Goal: Navigation & Orientation: Find specific page/section

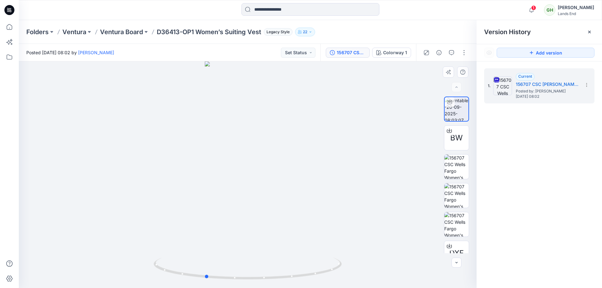
click at [237, 283] on img at bounding box center [248, 273] width 188 height 30
drag, startPoint x: 235, startPoint y: 279, endPoint x: 269, endPoint y: 284, distance: 34.6
click at [269, 284] on div at bounding box center [248, 272] width 188 height 31
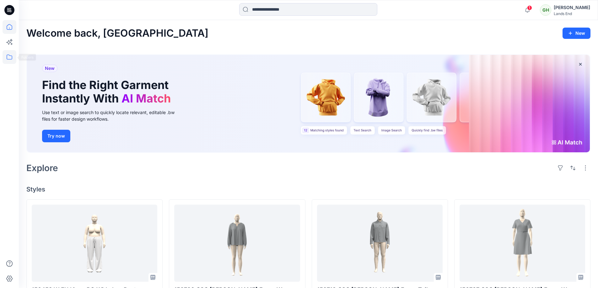
click at [10, 56] on icon at bounding box center [10, 57] width 6 height 5
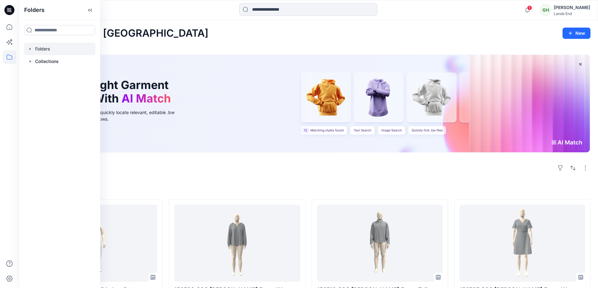
click at [44, 51] on div at bounding box center [60, 49] width 72 height 13
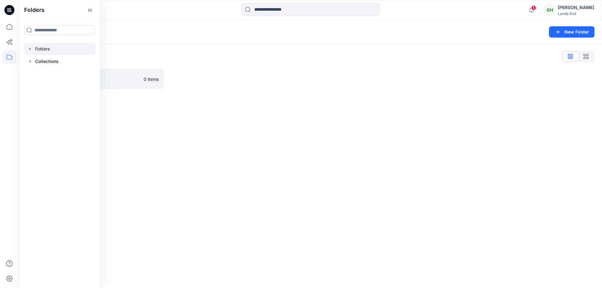
drag, startPoint x: 357, startPoint y: 148, endPoint x: 300, endPoint y: 172, distance: 62.2
click at [357, 148] on div "Folders New Folder Folders List Ventura 0 items" at bounding box center [310, 154] width 583 height 268
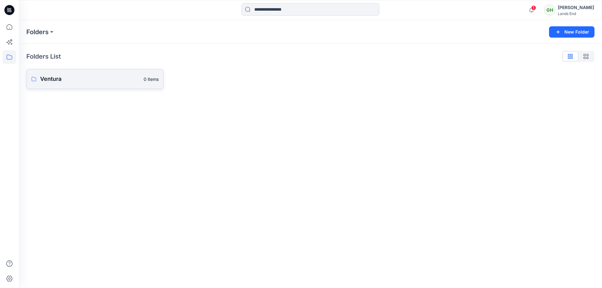
click at [121, 77] on p "Ventura" at bounding box center [90, 79] width 100 height 9
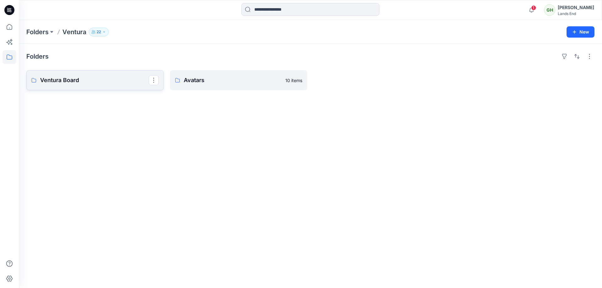
click at [95, 84] on p "Ventura Board" at bounding box center [94, 80] width 109 height 9
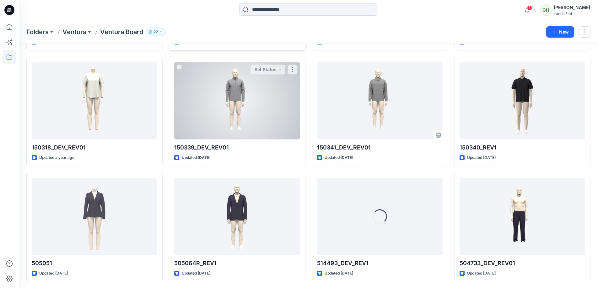
scroll to position [2680, 0]
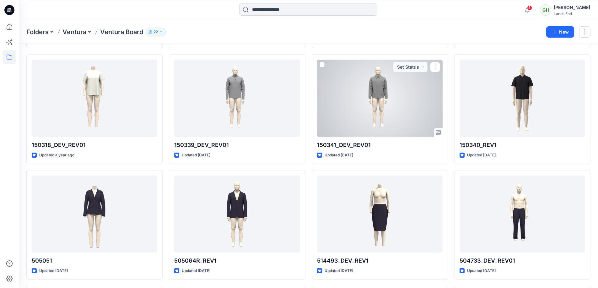
drag, startPoint x: 354, startPoint y: 91, endPoint x: 386, endPoint y: 26, distance: 73.1
click at [386, 26] on div "Folders Ventura Ventura Board 22 New" at bounding box center [308, 32] width 579 height 24
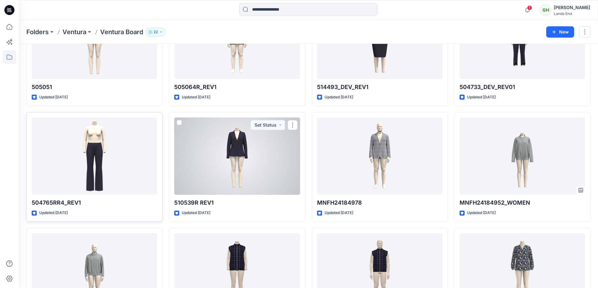
scroll to position [2899, 0]
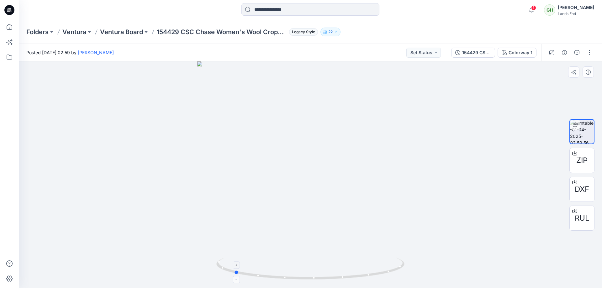
drag, startPoint x: 325, startPoint y: 273, endPoint x: 298, endPoint y: 266, distance: 27.8
click at [298, 266] on icon at bounding box center [311, 270] width 190 height 24
drag, startPoint x: 367, startPoint y: 274, endPoint x: 289, endPoint y: 261, distance: 79.3
click at [289, 261] on icon at bounding box center [311, 270] width 190 height 24
drag, startPoint x: 353, startPoint y: 280, endPoint x: 278, endPoint y: 197, distance: 111.9
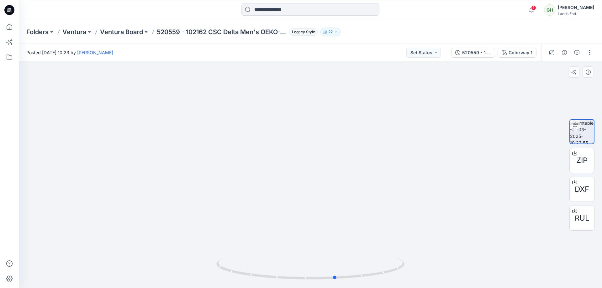
click at [268, 271] on icon at bounding box center [311, 270] width 190 height 24
drag, startPoint x: 343, startPoint y: 272, endPoint x: 294, endPoint y: 269, distance: 49.3
click at [294, 269] on icon at bounding box center [311, 270] width 190 height 24
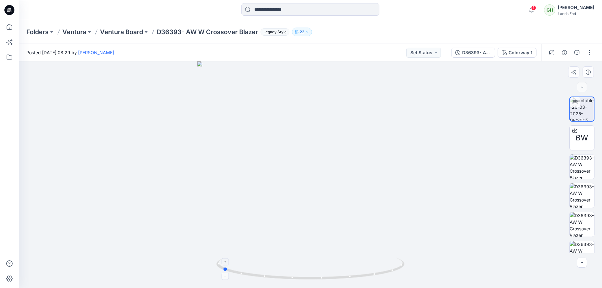
drag, startPoint x: 378, startPoint y: 269, endPoint x: 290, endPoint y: 259, distance: 88.8
click at [290, 259] on icon at bounding box center [311, 270] width 190 height 24
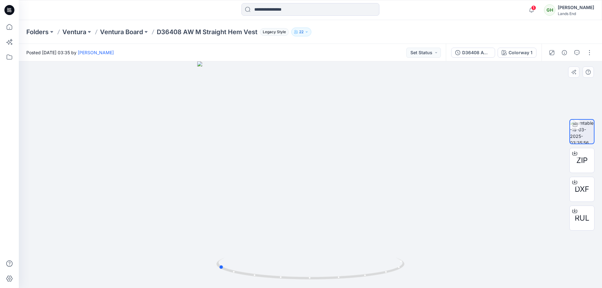
drag, startPoint x: 367, startPoint y: 278, endPoint x: 274, endPoint y: 257, distance: 94.7
click at [274, 257] on div at bounding box center [310, 174] width 583 height 227
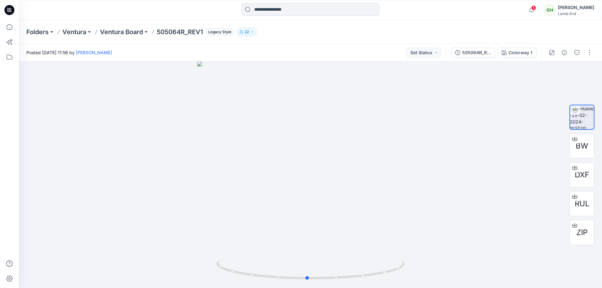
drag, startPoint x: 363, startPoint y: 278, endPoint x: 391, endPoint y: 46, distance: 232.9
click at [361, 260] on icon at bounding box center [311, 270] width 190 height 24
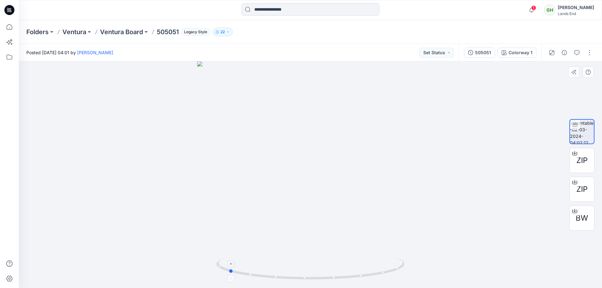
drag, startPoint x: 363, startPoint y: 277, endPoint x: 281, endPoint y: 274, distance: 81.9
click at [281, 274] on icon at bounding box center [311, 270] width 190 height 24
drag, startPoint x: 385, startPoint y: 270, endPoint x: 267, endPoint y: 253, distance: 118.7
click at [266, 254] on div at bounding box center [310, 174] width 583 height 227
